Goal: Transaction & Acquisition: Purchase product/service

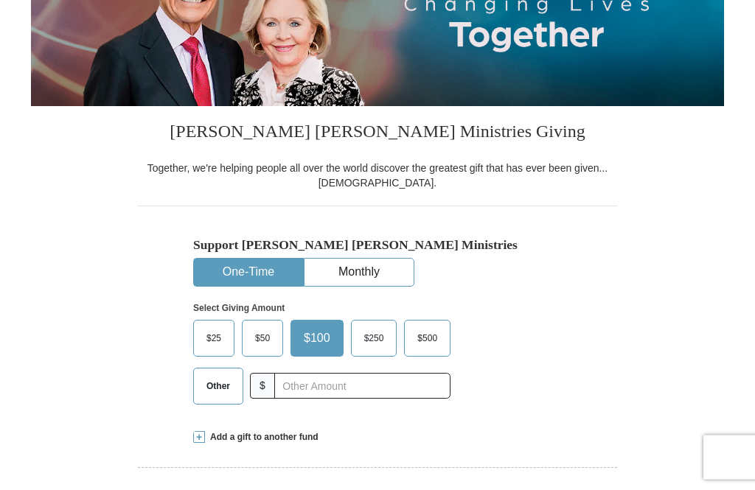
scroll to position [226, 0]
click at [207, 385] on span "Other" at bounding box center [218, 386] width 38 height 22
click at [0, 0] on input "Other" at bounding box center [0, 0] width 0 height 0
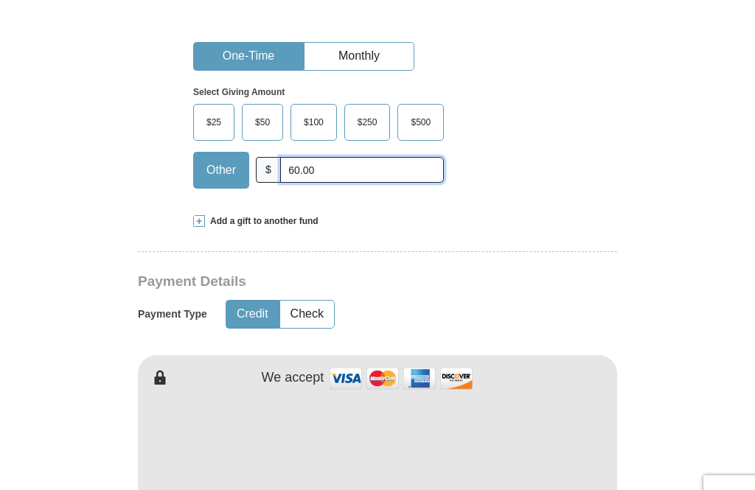
scroll to position [488, 0]
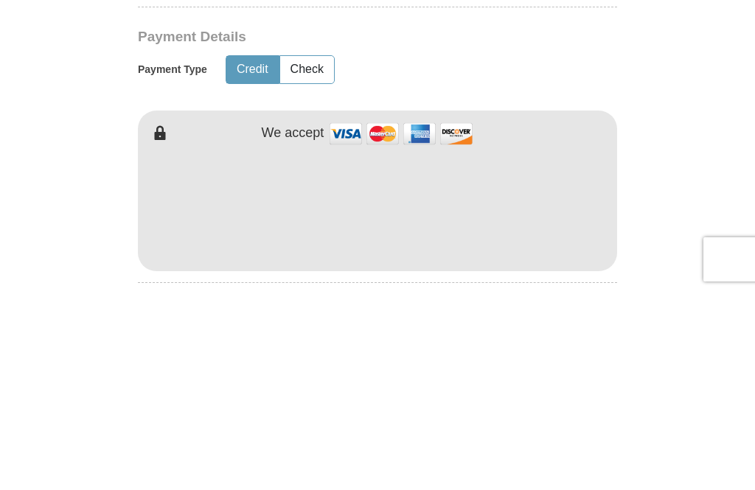
type input "60.00"
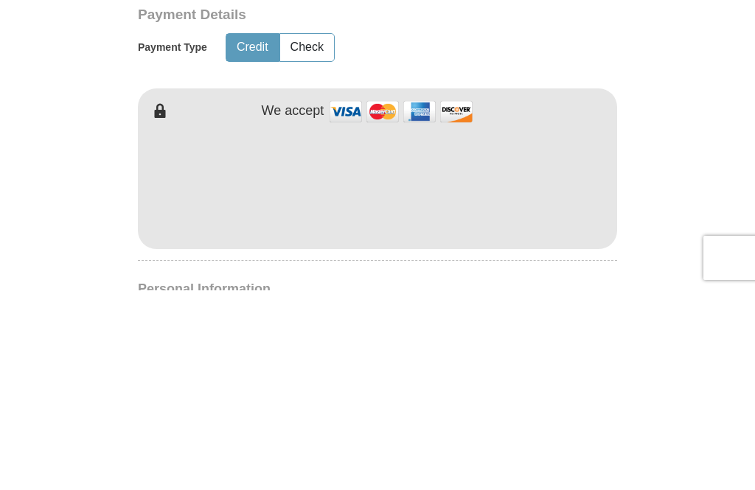
scroll to position [708, 0]
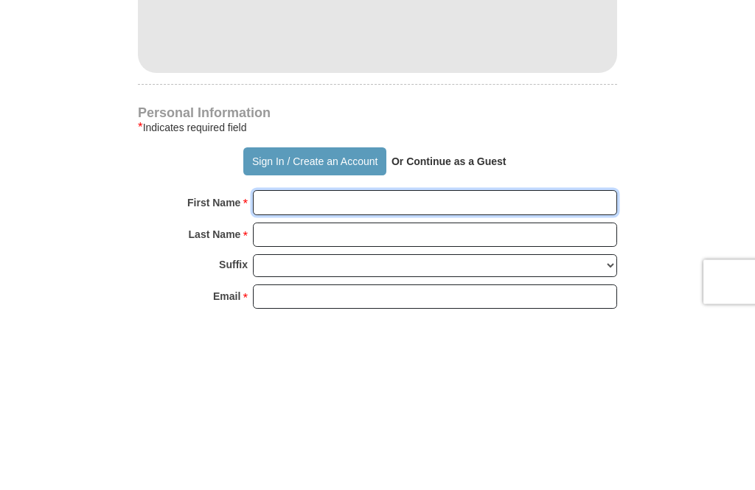
click at [580, 366] on input "First Name *" at bounding box center [435, 378] width 364 height 25
type input "[PERSON_NAME]"
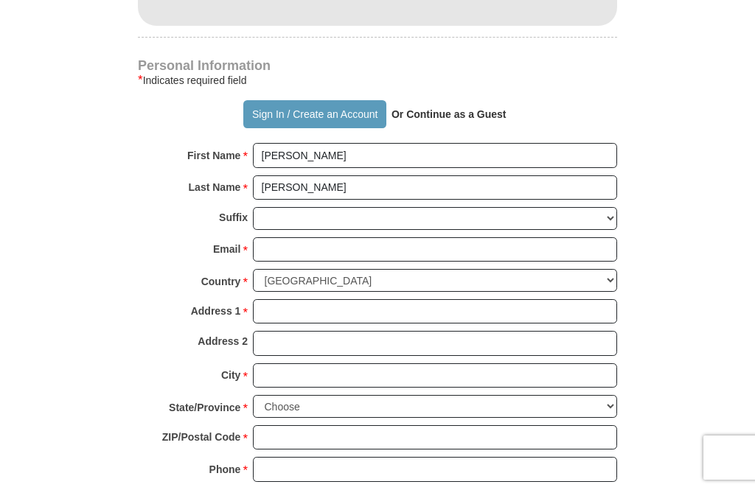
scroll to position [930, 0]
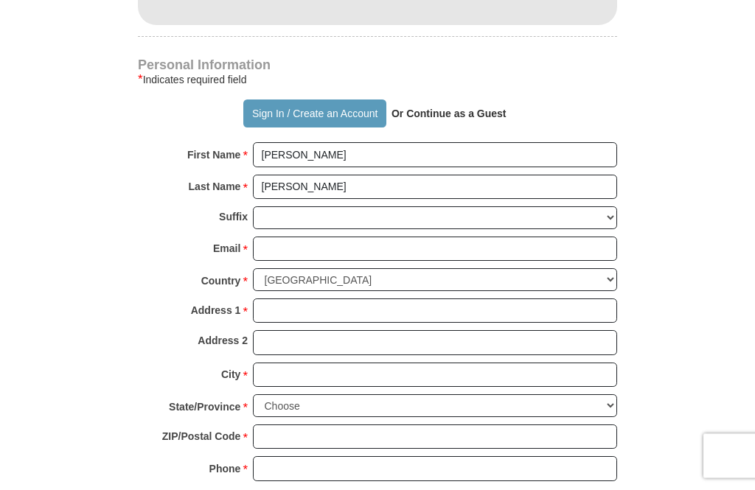
type input "Crump"
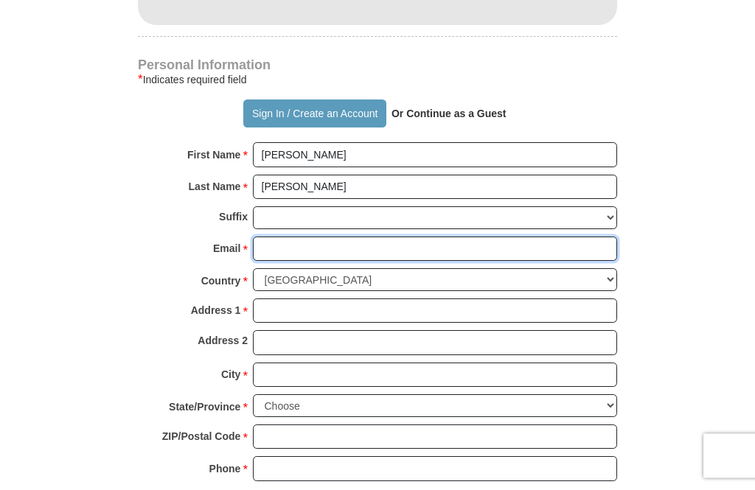
click at [589, 240] on input "Email *" at bounding box center [435, 251] width 364 height 25
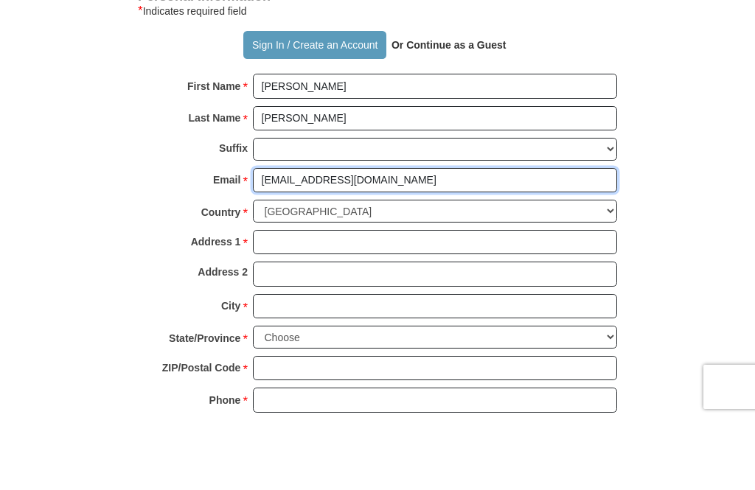
type input "kateleelake@gmail.com"
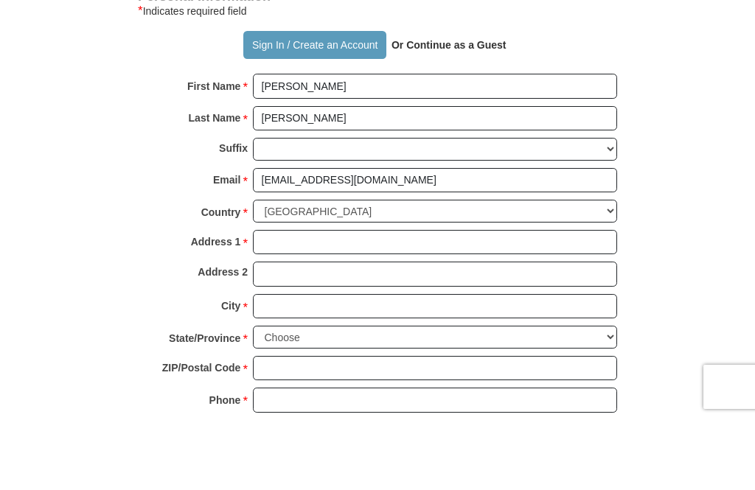
click at [583, 301] on input "Address 1 *" at bounding box center [435, 313] width 364 height 25
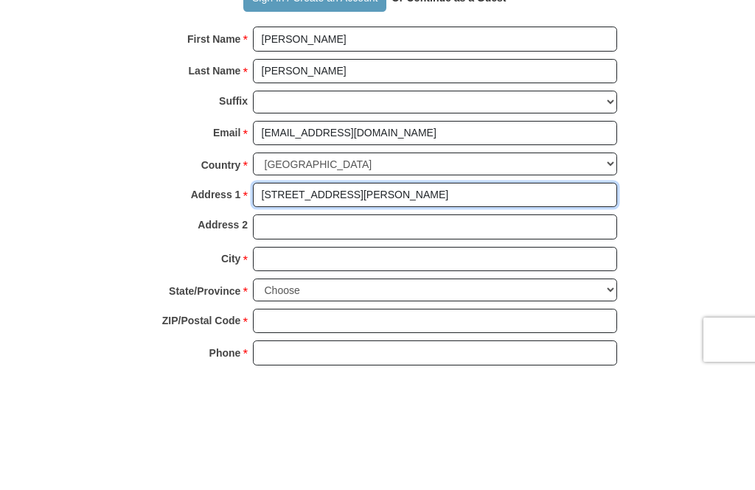
type input "126 Paull St."
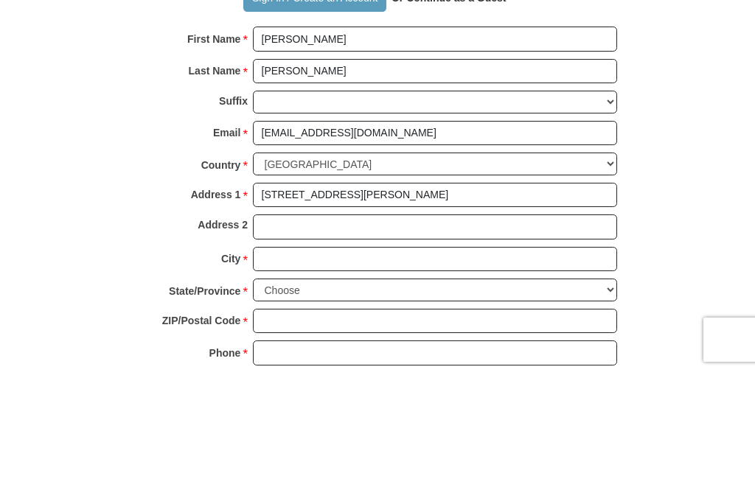
click at [586, 365] on input "City *" at bounding box center [435, 377] width 364 height 25
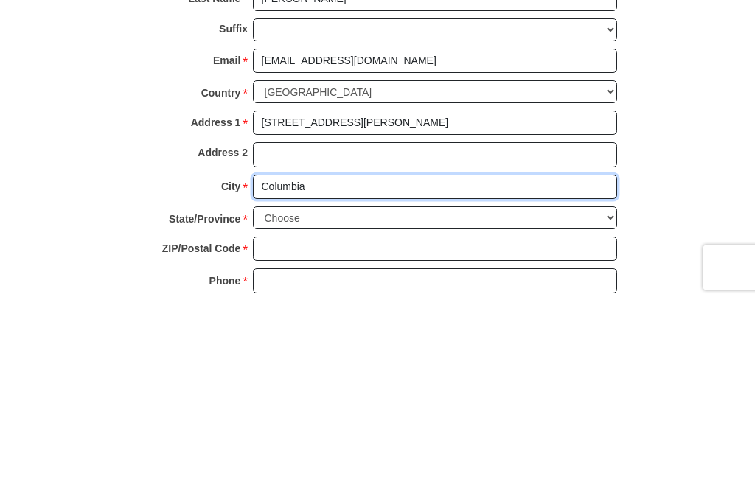
type input "Columbia"
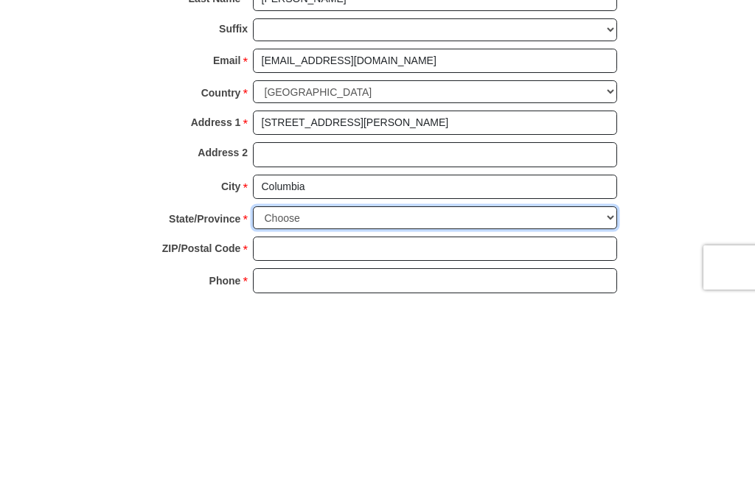
click at [587, 396] on select "Choose Alabama Alaska American Samoa Arizona Arkansas Armed Forces Americas Arm…" at bounding box center [435, 407] width 364 height 23
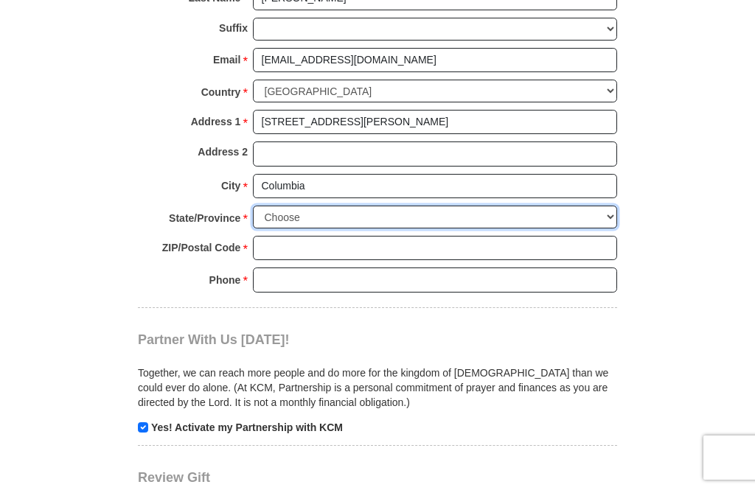
select select "KY"
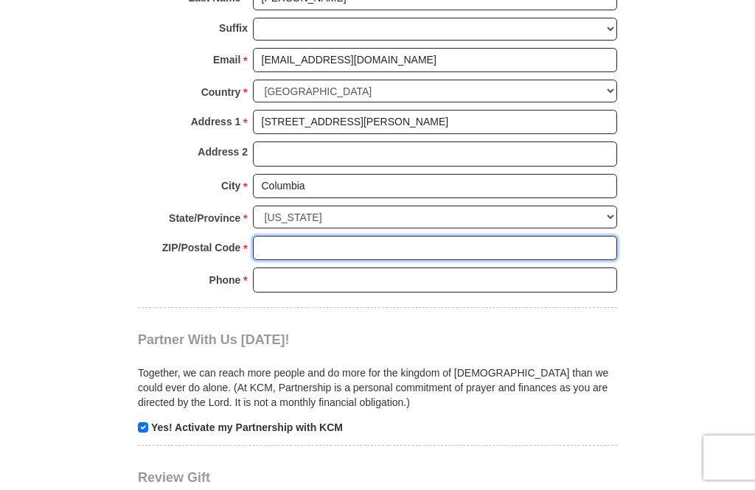
click at [592, 236] on input "ZIP/Postal Code *" at bounding box center [435, 248] width 364 height 25
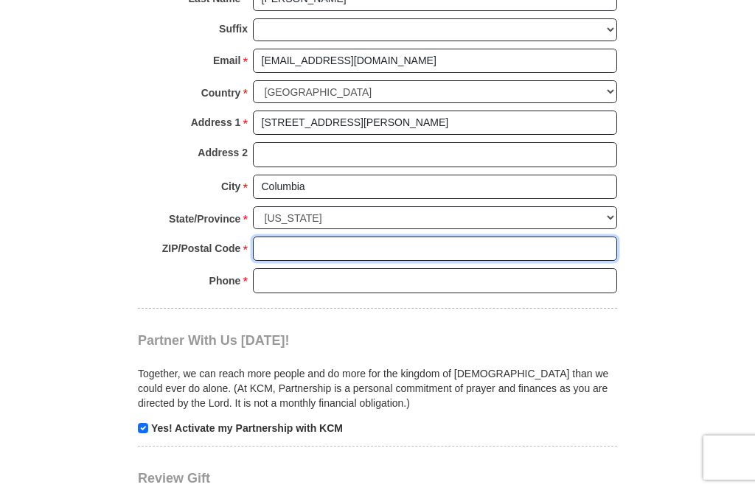
type input "2"
type input "42728-1719"
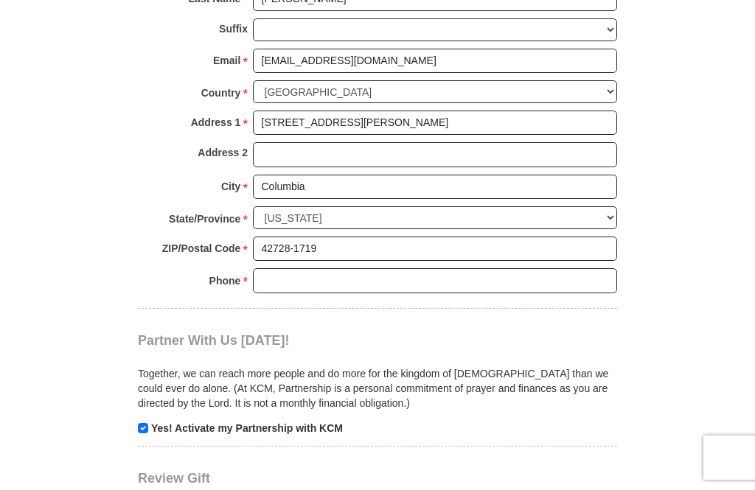
click at [590, 268] on input "Phone * *" at bounding box center [435, 280] width 364 height 25
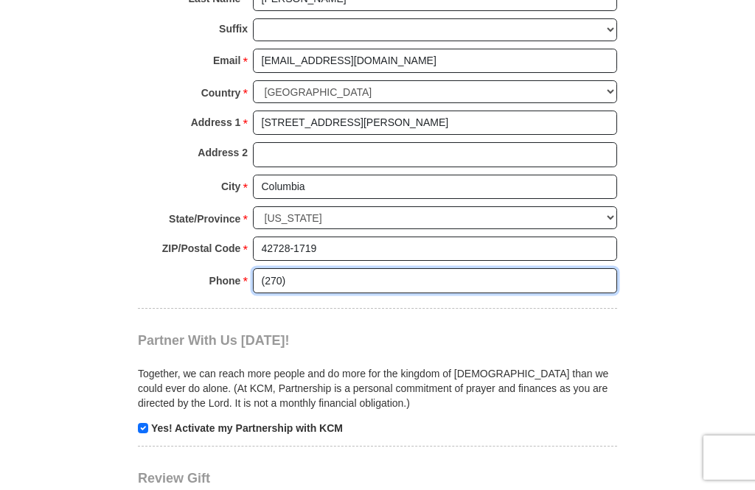
click at [307, 268] on input "(270)" at bounding box center [435, 280] width 364 height 25
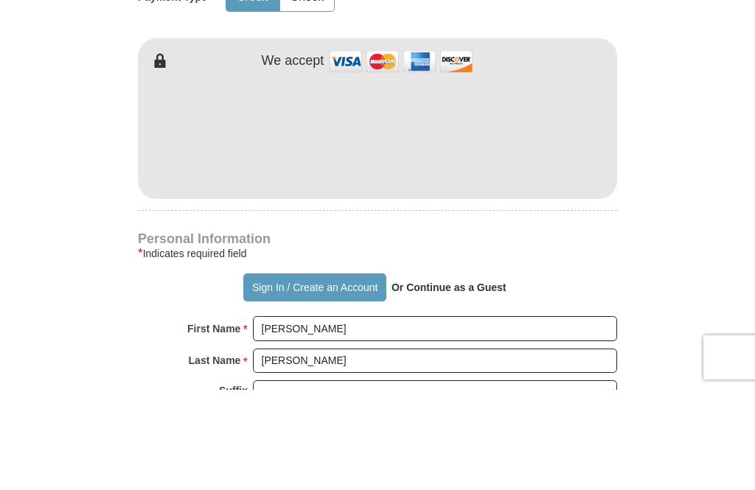
scroll to position [657, 0]
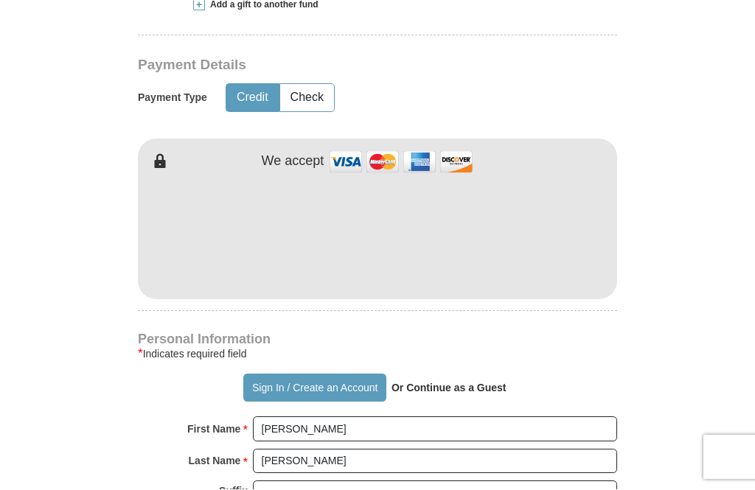
type input "(270)576-7279"
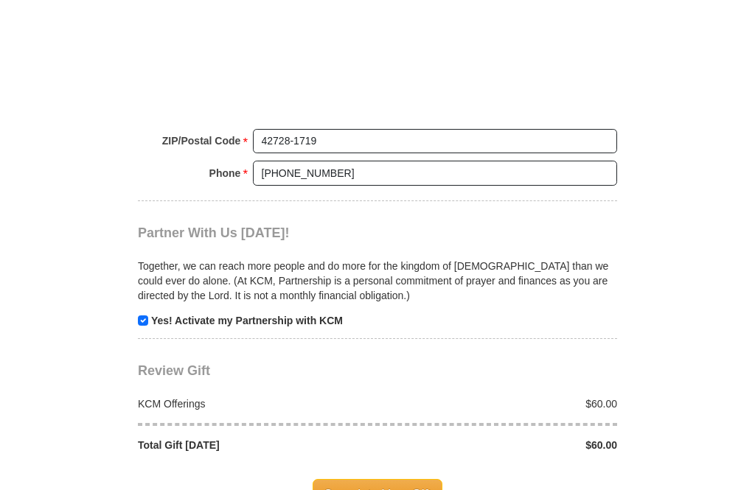
scroll to position [1350, 0]
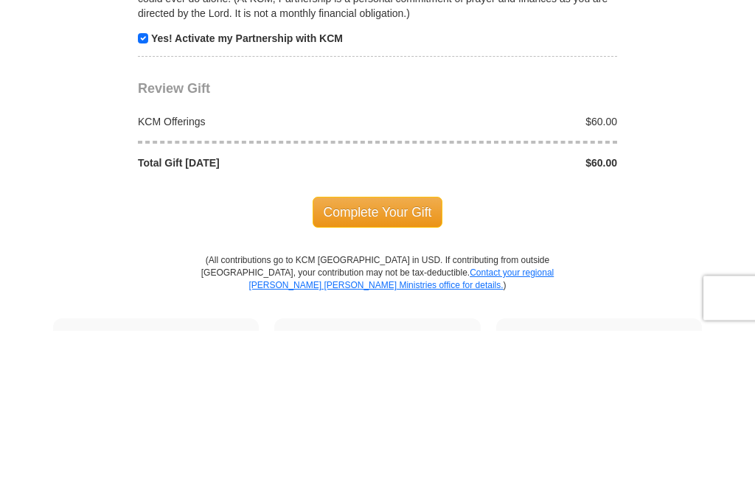
click at [405, 357] on span "Complete Your Gift" at bounding box center [377, 372] width 130 height 31
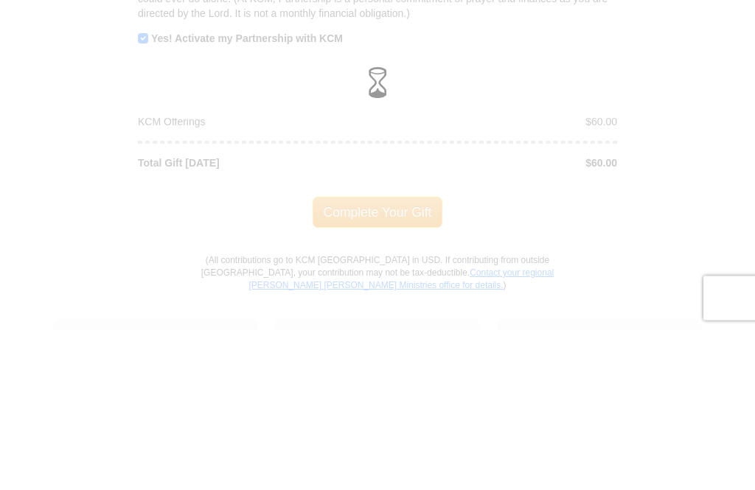
scroll to position [1510, 0]
